Goal: Transaction & Acquisition: Purchase product/service

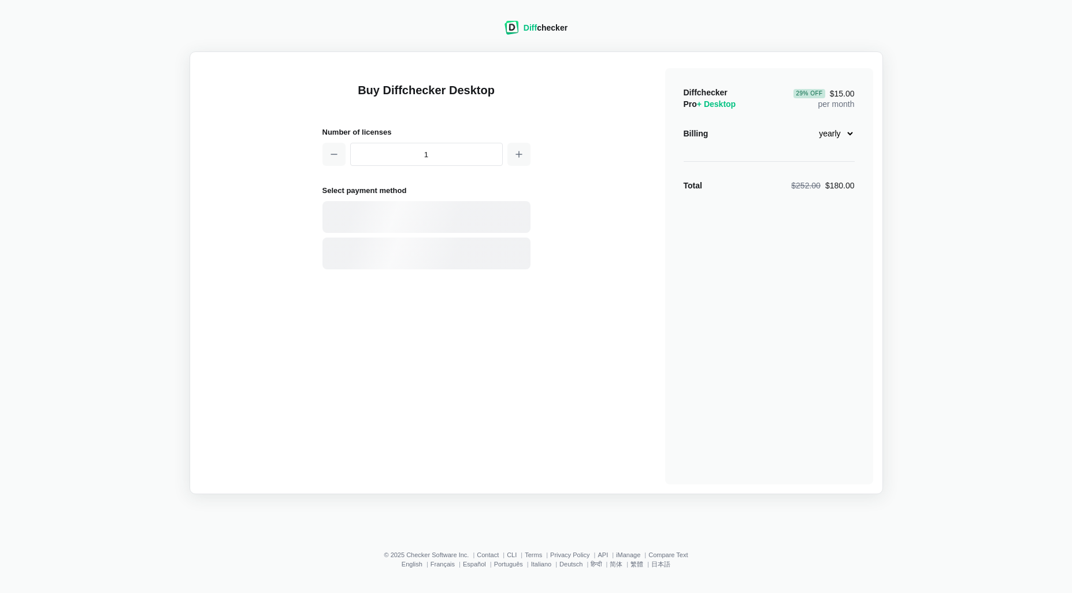
select select "desktop-yearly-180"
click at [420, 211] on div "Card" at bounding box center [447, 217] width 156 height 12
select select "[GEOGRAPHIC_DATA]"
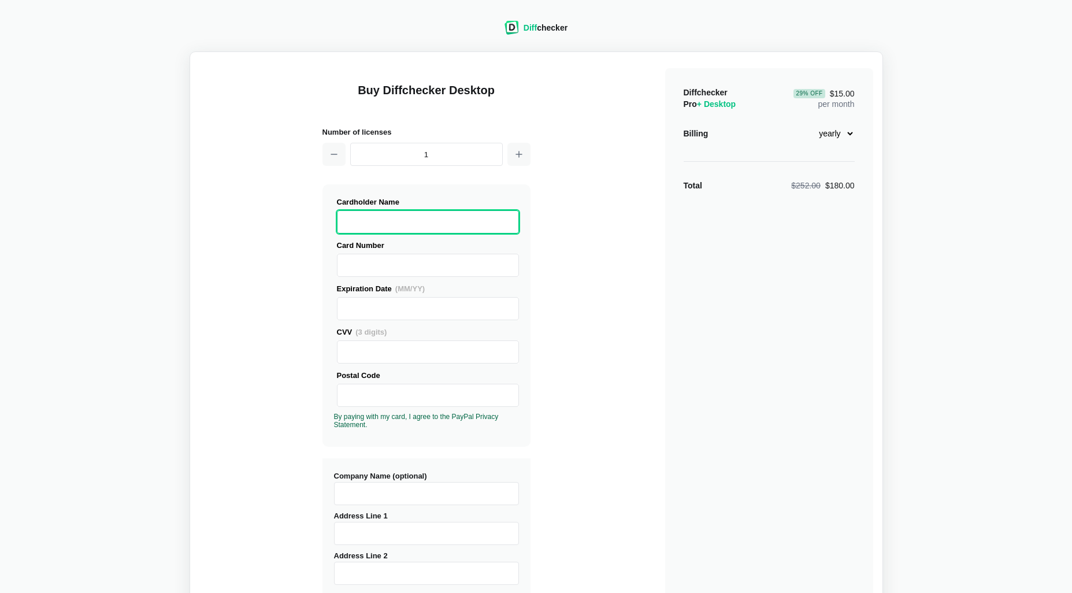
click at [664, 298] on div "Buy Diffchecker Desktop Number of licenses 1 Visa MasterCard Union Pay American…" at bounding box center [536, 440] width 674 height 759
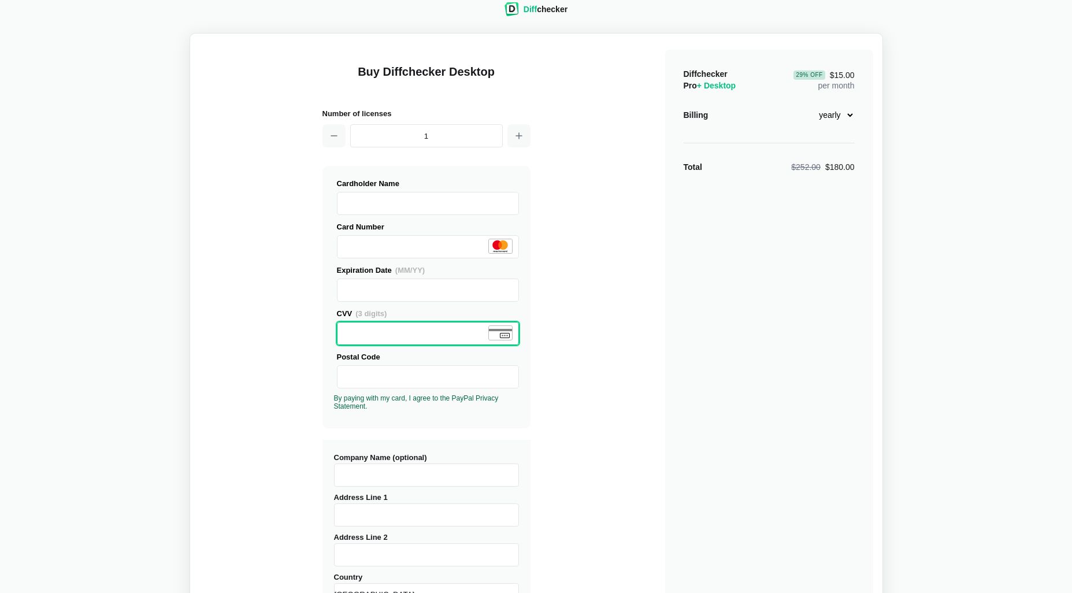
scroll to position [65, 0]
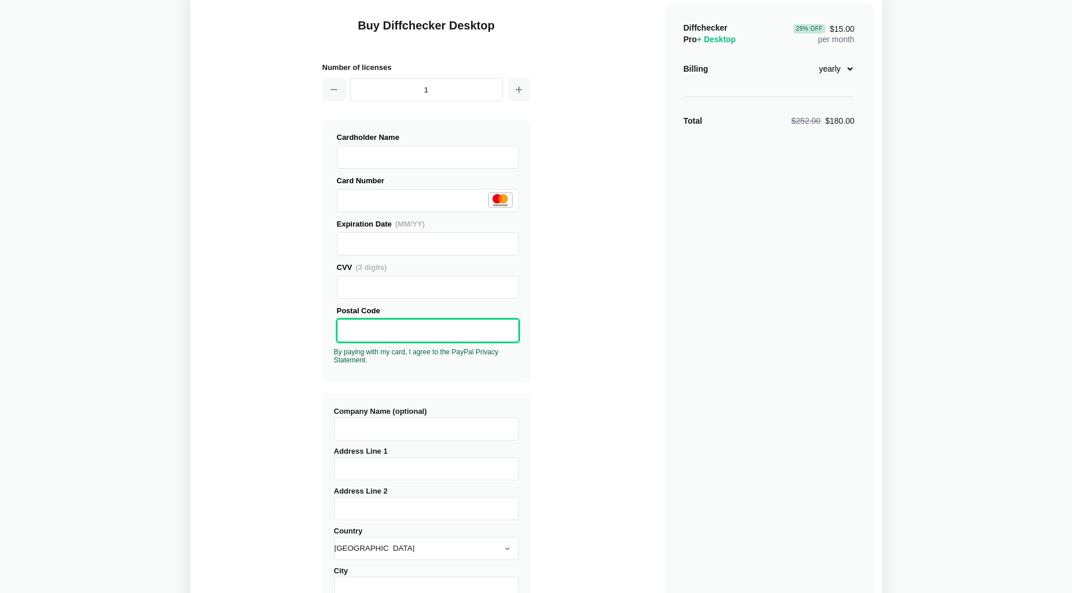
click at [251, 421] on div "Buy Diffchecker Desktop Number of licenses 1 Visa MasterCard Union Pay American…" at bounding box center [536, 376] width 674 height 759
click at [353, 421] on input "Company Name (optional)" at bounding box center [426, 428] width 185 height 23
type input "The Midas Project"
click at [369, 475] on input "Address Line 1" at bounding box center [426, 468] width 185 height 23
type input "[STREET_ADDRESS]"
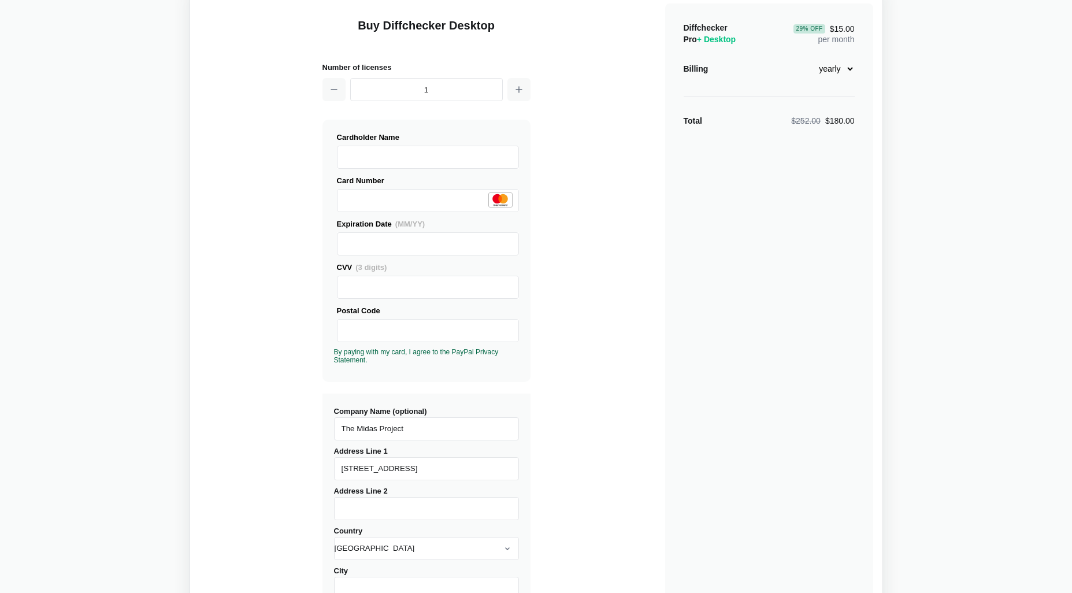
click at [244, 467] on div "Buy Diffchecker Desktop Number of licenses 1 Visa MasterCard Union Pay American…" at bounding box center [536, 376] width 674 height 759
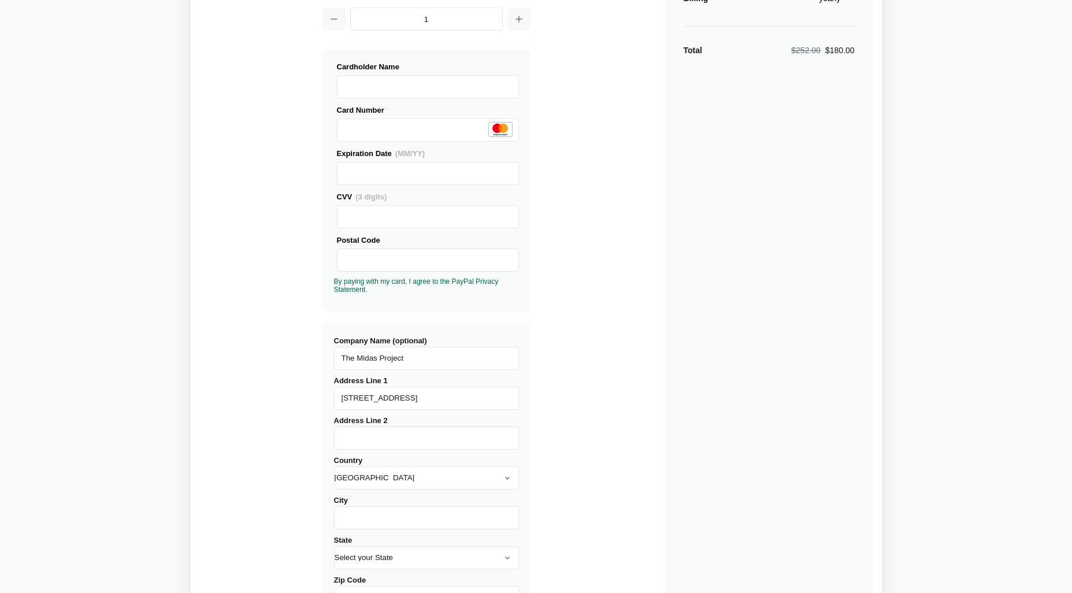
scroll to position [137, 0]
click at [360, 514] on input "City" at bounding box center [426, 515] width 185 height 23
type input "Tulsa"
click at [303, 505] on div "Buy Diffchecker Desktop Number of licenses 1 Visa MasterCard Union Pay American…" at bounding box center [536, 303] width 674 height 759
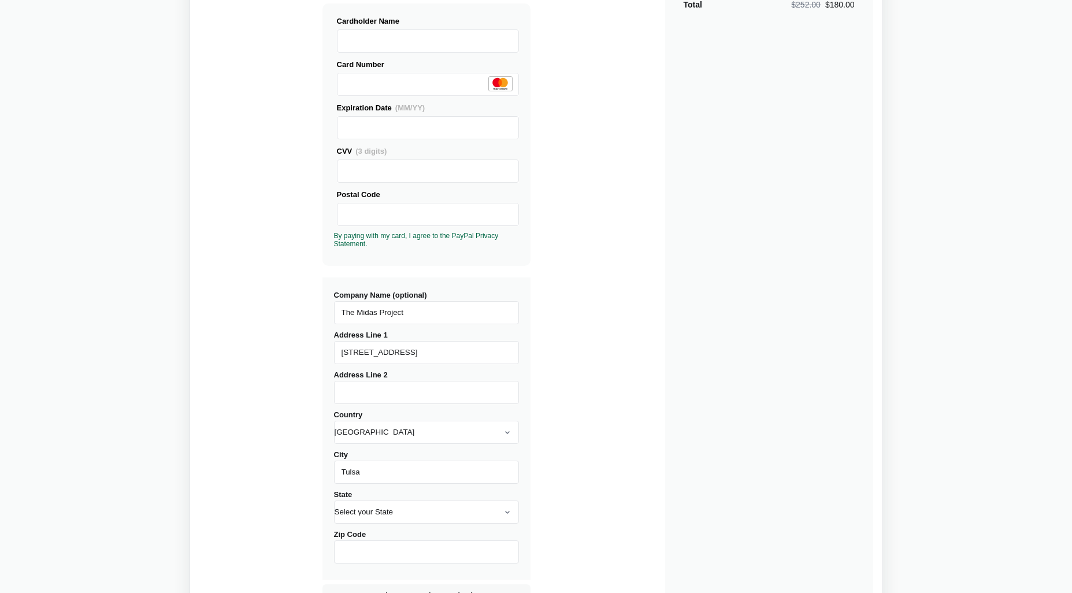
scroll to position [246, 0]
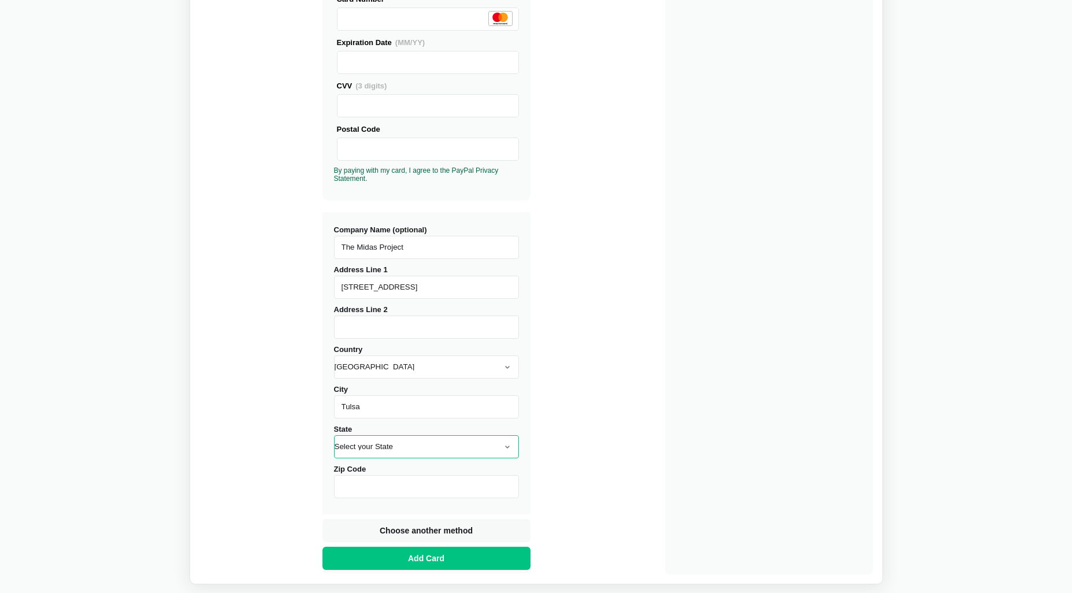
click at [369, 450] on select "Select your State [US_STATE] [US_STATE] [US_STATE] [US_STATE] [US_STATE] [US_ST…" at bounding box center [426, 446] width 185 height 23
select select "OK"
click at [334, 435] on select "Select your State [US_STATE] [US_STATE] [US_STATE] [US_STATE] [US_STATE] [US_ST…" at bounding box center [426, 446] width 185 height 23
click at [430, 485] on input "Zip Code" at bounding box center [426, 486] width 185 height 23
type input "74120"
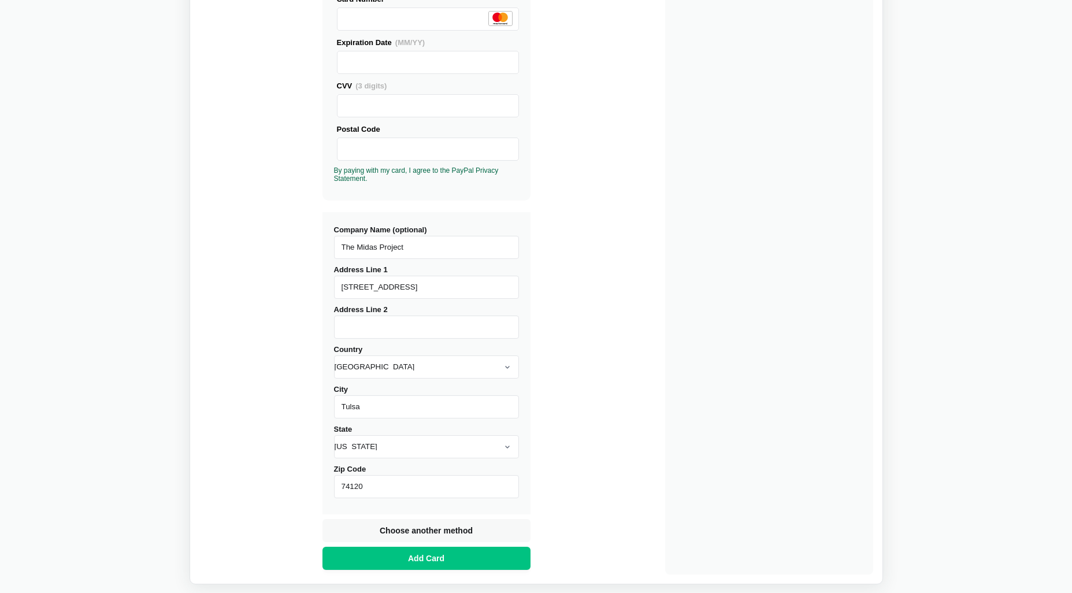
click at [319, 507] on div "Buy Diffchecker Desktop Number of licenses 1 Visa MasterCard Union Pay American…" at bounding box center [536, 194] width 674 height 759
click at [437, 563] on span "Add Card" at bounding box center [426, 558] width 41 height 12
click at [410, 560] on span "Add Card" at bounding box center [426, 558] width 41 height 12
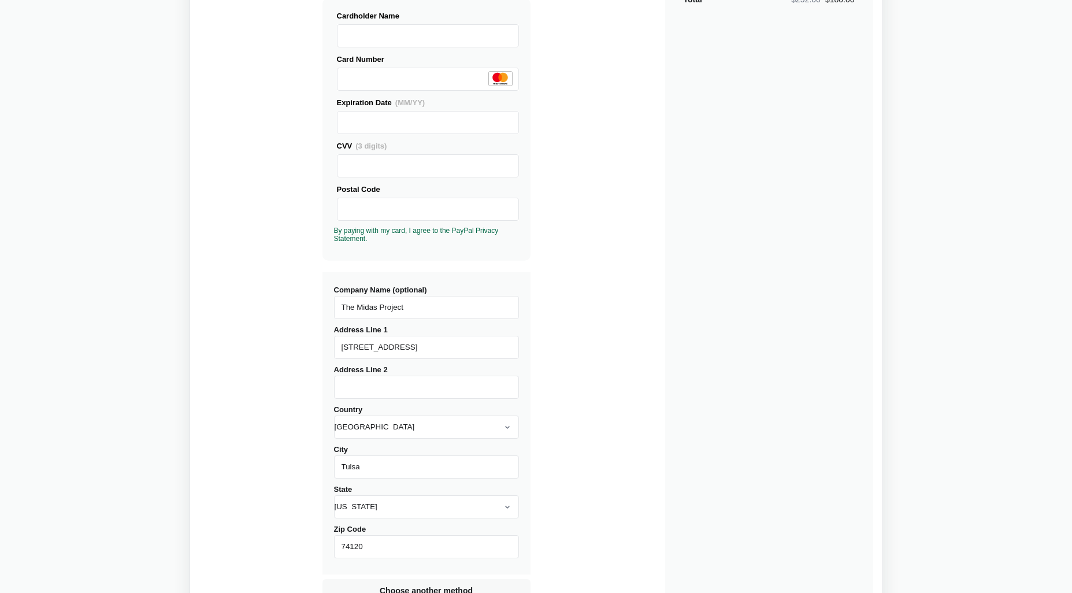
scroll to position [0, 0]
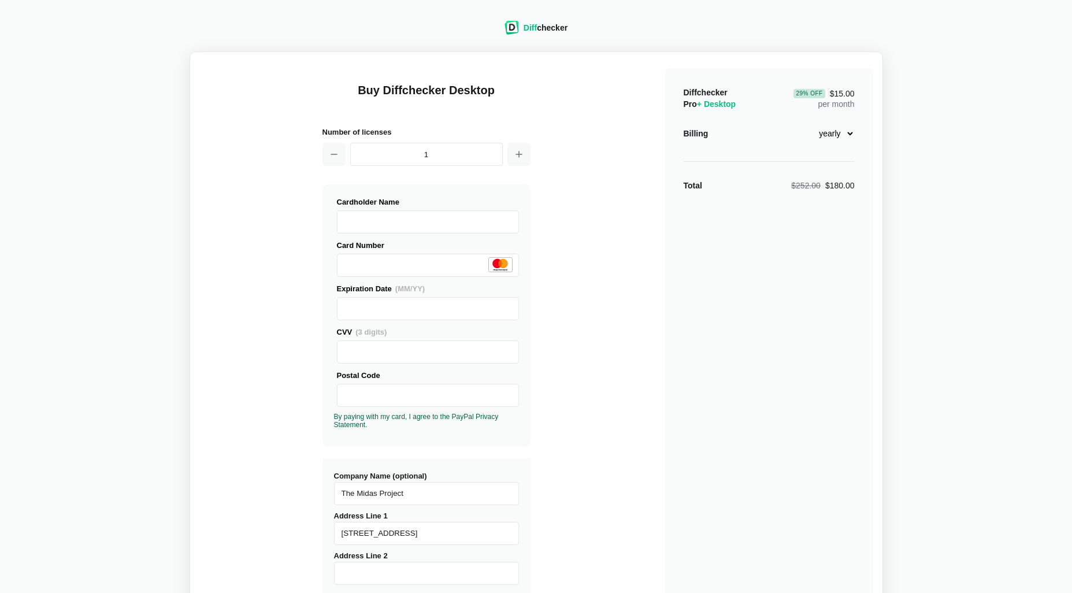
click at [263, 326] on div "Buy Diffchecker Desktop Number of licenses 1 Visa MasterCard Union Pay American…" at bounding box center [536, 440] width 674 height 759
click at [234, 354] on div "Buy Diffchecker Desktop Number of licenses 1 Visa MasterCard Union Pay American…" at bounding box center [536, 440] width 674 height 759
click at [207, 362] on div "Buy Diffchecker Desktop Number of licenses 1 Visa MasterCard Union Pay American…" at bounding box center [536, 440] width 674 height 759
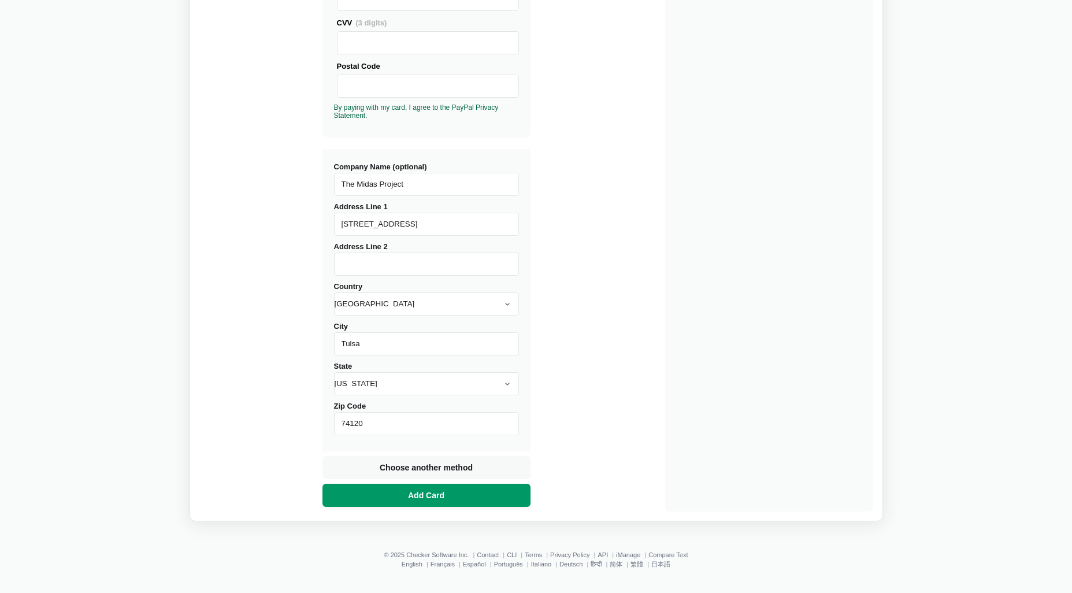
click at [403, 496] on button "Add Card" at bounding box center [426, 495] width 208 height 23
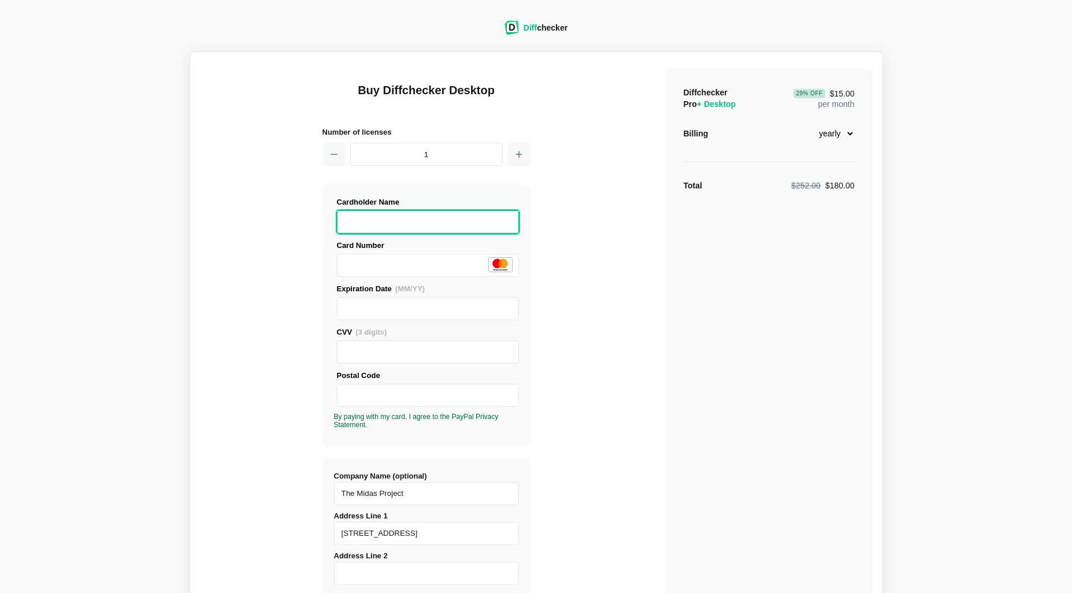
click at [273, 240] on div "Buy Diffchecker Desktop Number of licenses 1 Visa MasterCard Union Pay American…" at bounding box center [536, 440] width 674 height 759
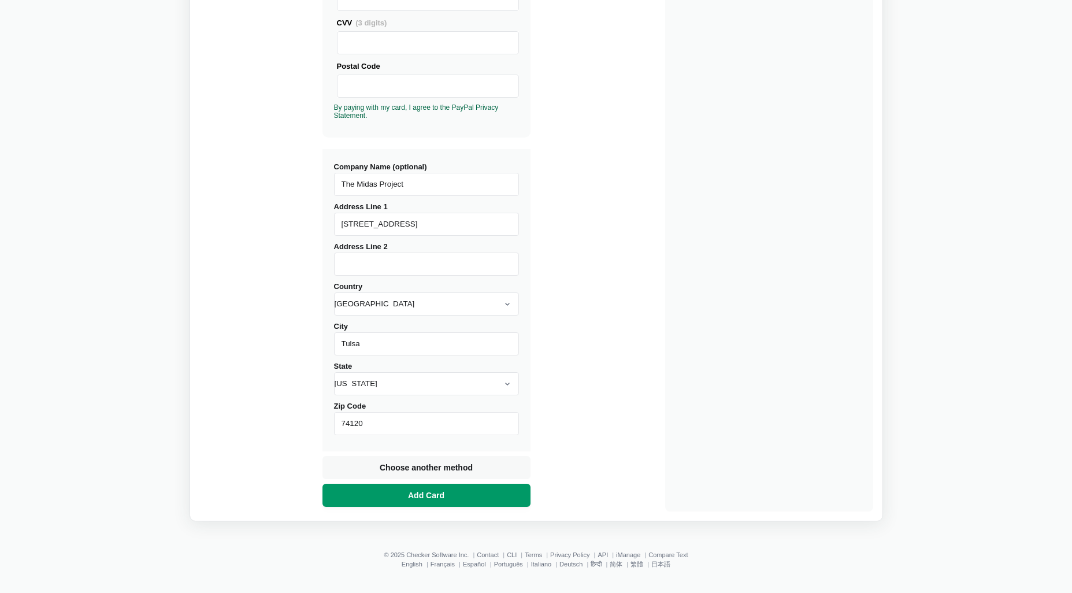
click at [412, 497] on span "Add Card" at bounding box center [426, 495] width 41 height 12
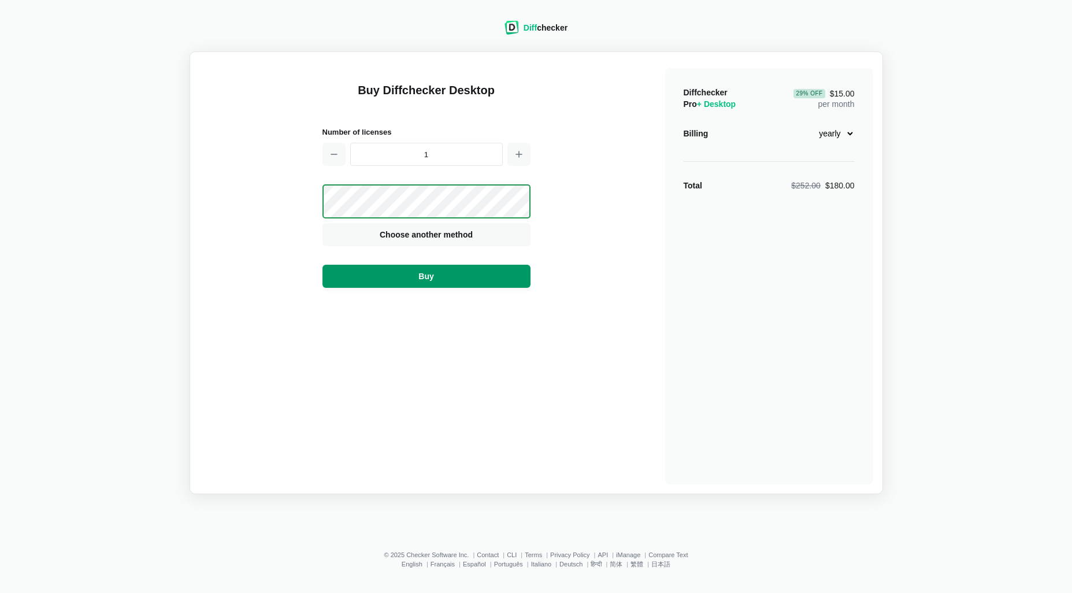
click at [402, 281] on button "Buy" at bounding box center [426, 276] width 208 height 23
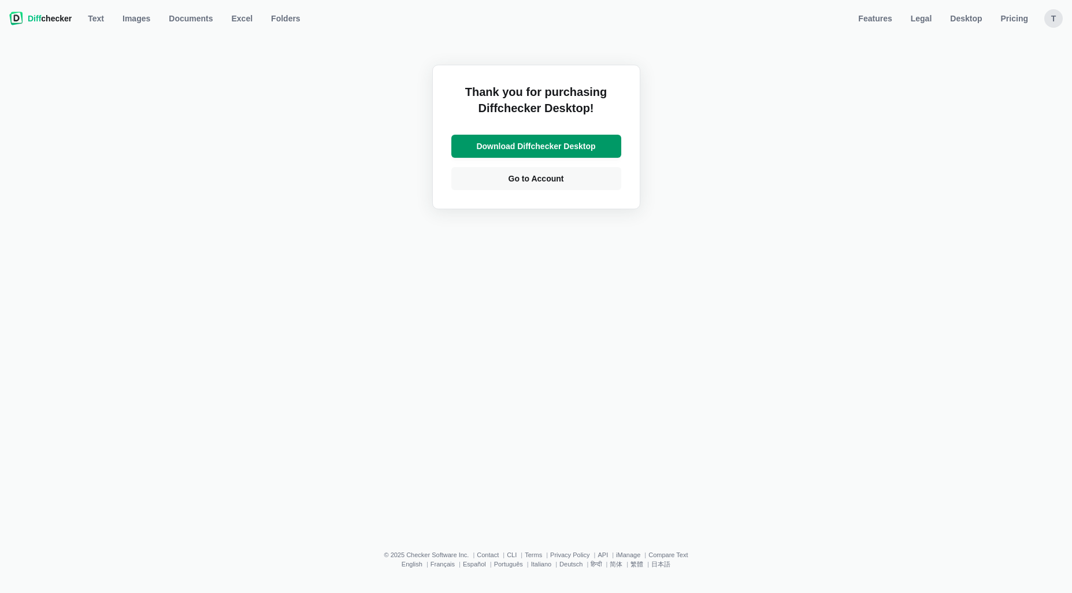
drag, startPoint x: 492, startPoint y: 149, endPoint x: 512, endPoint y: 151, distance: 20.4
click at [508, 147] on span "Download Diffchecker Desktop" at bounding box center [536, 146] width 124 height 12
click at [609, 177] on link "Go to Account" at bounding box center [536, 178] width 170 height 23
